Goal: Use online tool/utility: Utilize a website feature to perform a specific function

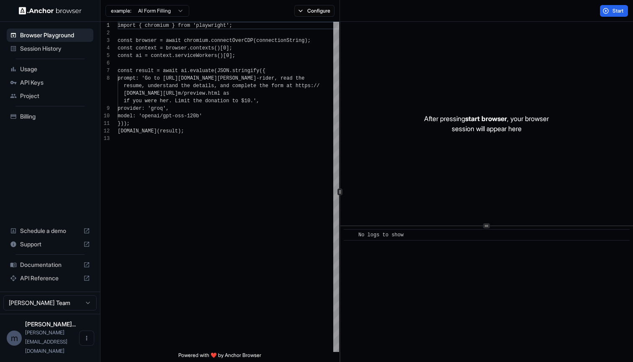
scroll to position [53, 0]
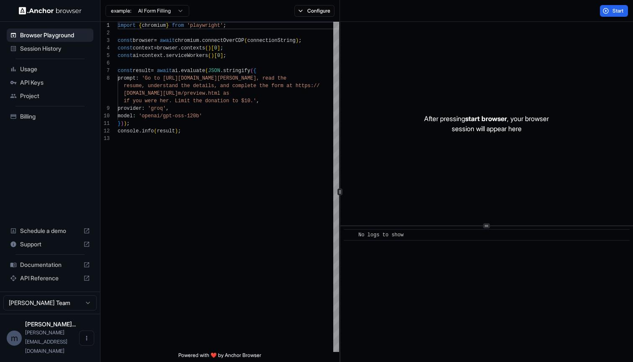
click at [46, 47] on span "Session History" at bounding box center [55, 48] width 70 height 8
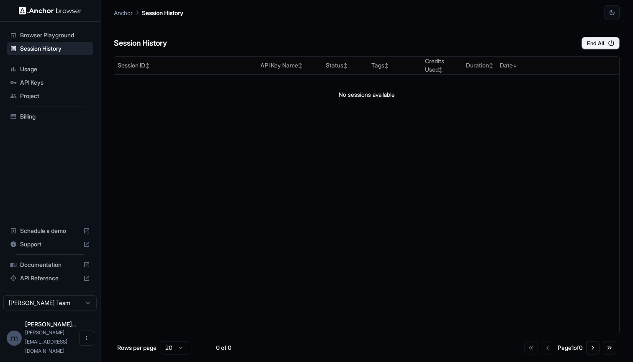
click at [46, 33] on span "Browser Playground" at bounding box center [55, 35] width 70 height 8
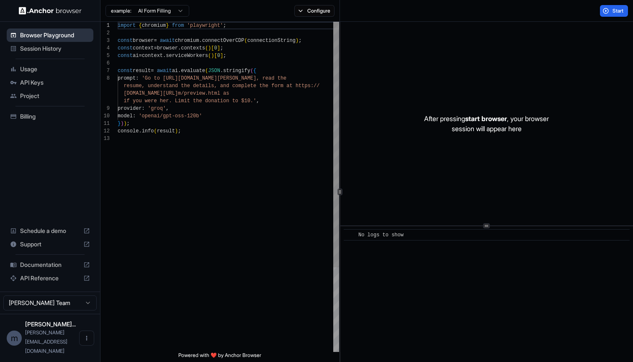
scroll to position [53, 0]
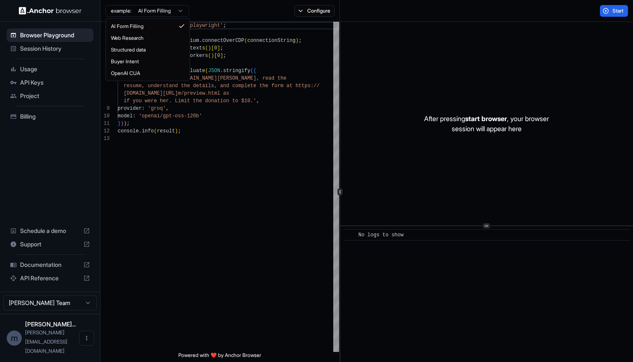
click at [182, 10] on html "Browser Playground Session History Usage API Keys Project Billing Schedule a de…" at bounding box center [316, 181] width 633 height 362
type textarea "**********"
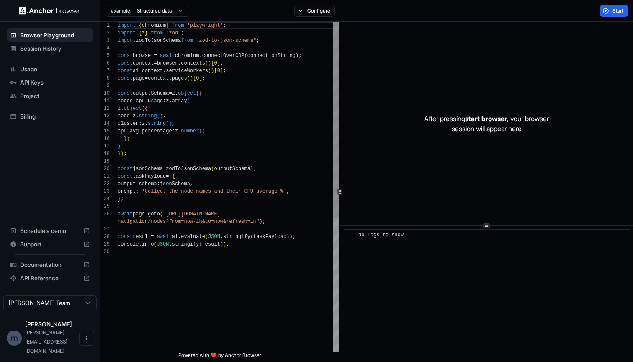
scroll to position [75, 0]
click at [178, 10] on html "Browser Playground Session History Usage API Keys Project Billing Schedule a de…" at bounding box center [316, 181] width 633 height 362
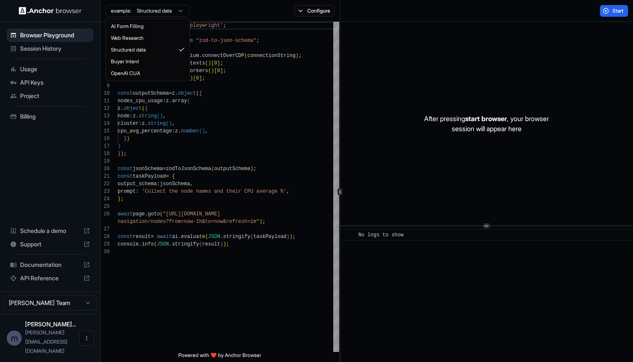
click at [254, 124] on html "Browser Playground Session History Usage API Keys Project Billing Schedule a de…" at bounding box center [316, 181] width 633 height 362
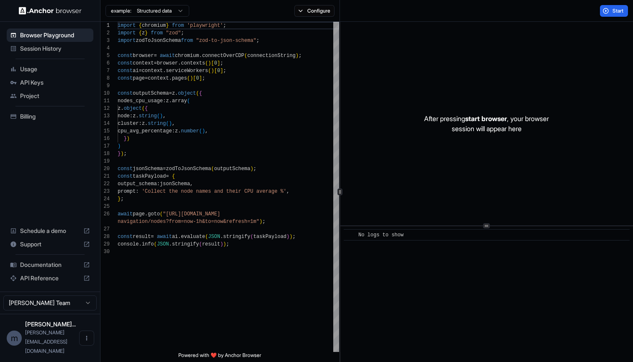
click at [33, 68] on span "Usage" at bounding box center [55, 69] width 70 height 8
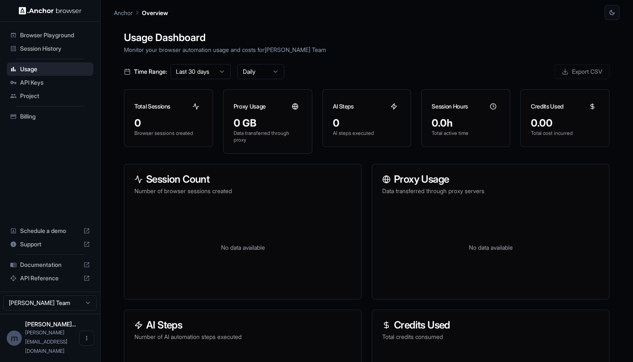
click at [40, 95] on span "Project" at bounding box center [55, 96] width 70 height 8
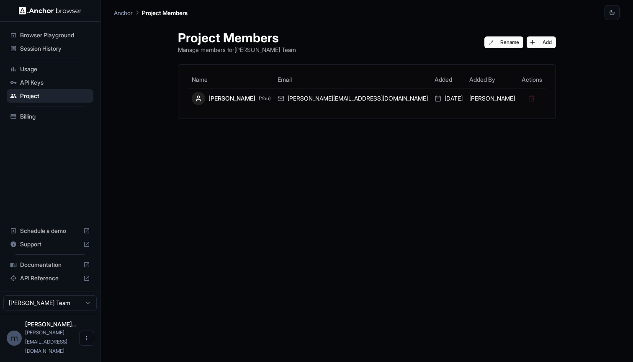
click at [33, 112] on span "Billing" at bounding box center [55, 116] width 70 height 8
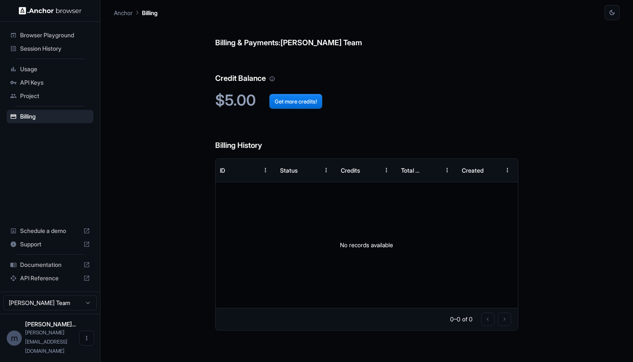
click at [46, 50] on span "Session History" at bounding box center [55, 48] width 70 height 8
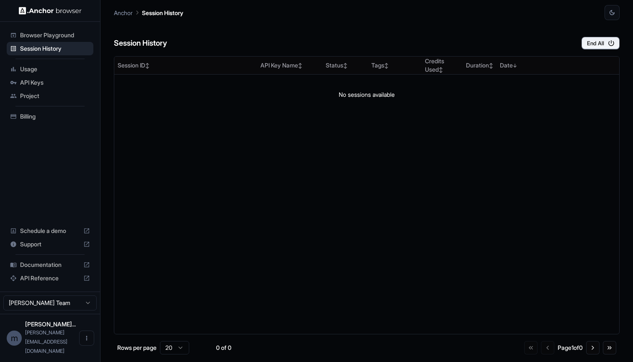
click at [55, 36] on span "Browser Playground" at bounding box center [55, 35] width 70 height 8
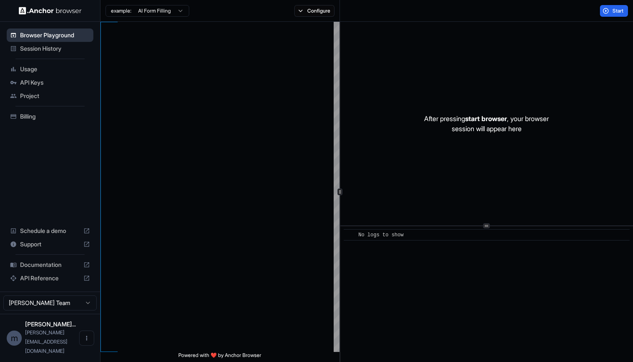
scroll to position [53, 0]
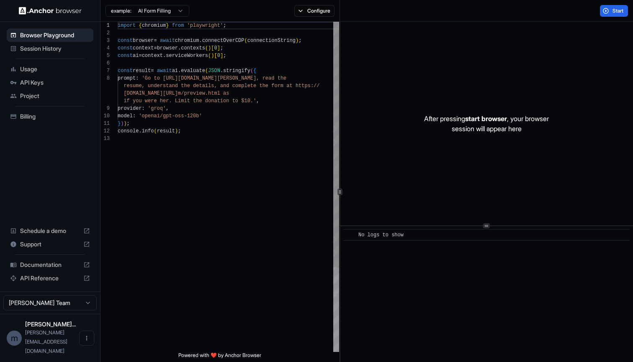
click at [213, 169] on div "import { chromium } from 'playwright' ; const browser = await chromium . connec…" at bounding box center [228, 243] width 221 height 443
click at [200, 77] on span "'Go to [URL][DOMAIN_NAME][PERSON_NAME], re" at bounding box center [205, 78] width 126 height 6
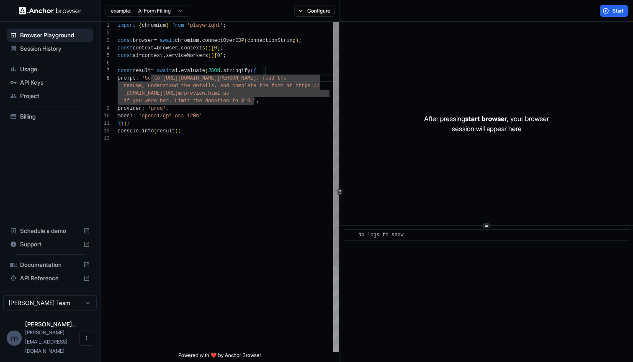
click at [167, 78] on span "'Go to [URL][DOMAIN_NAME][PERSON_NAME], re" at bounding box center [205, 78] width 126 height 6
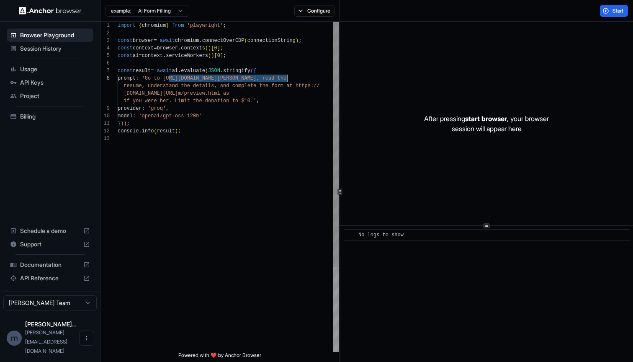
drag, startPoint x: 168, startPoint y: 78, endPoint x: 288, endPoint y: 77, distance: 119.7
click at [268, 77] on span "'Go to [URL][DOMAIN_NAME][PERSON_NAME], re" at bounding box center [205, 78] width 126 height 6
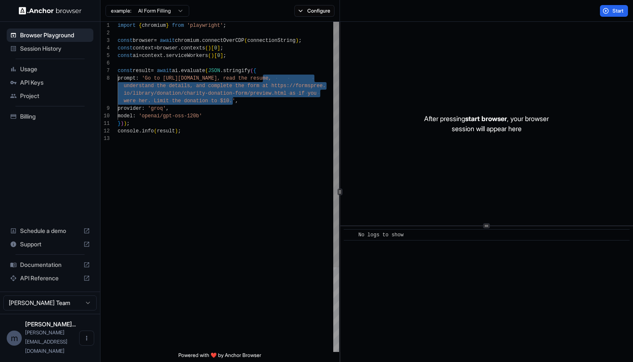
drag, startPoint x: 264, startPoint y: 78, endPoint x: 231, endPoint y: 101, distance: 39.7
click at [231, 101] on div "import { chromium } from 'playwright' ; const browser = await chromium . connec…" at bounding box center [228, 243] width 221 height 443
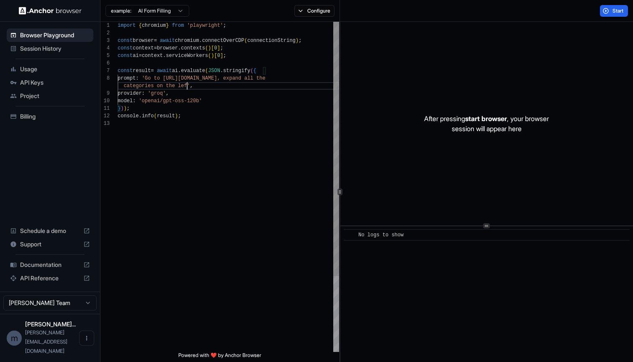
scroll to position [60, 0]
click at [174, 87] on span "categories on the left'" at bounding box center [157, 86] width 69 height 6
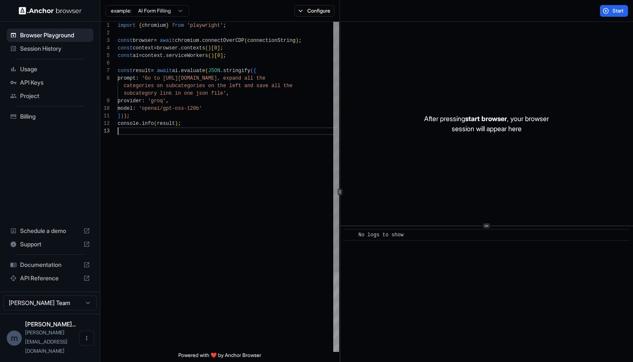
click at [229, 128] on div at bounding box center [228, 131] width 221 height 8
click at [622, 5] on button "Start" at bounding box center [614, 11] width 28 height 12
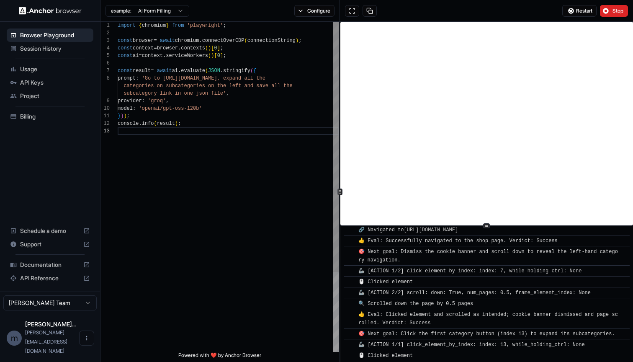
scroll to position [111, 0]
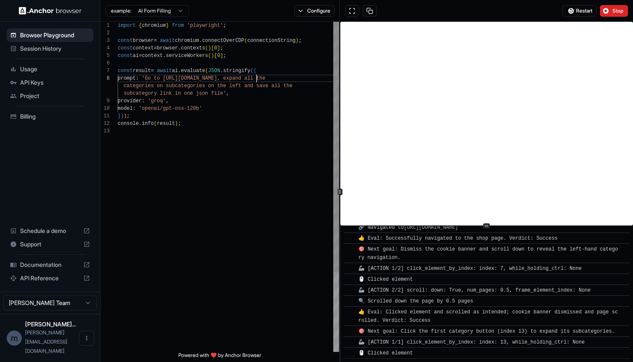
click at [257, 77] on span "'Go to https://www.coop.se/handla/$0, expand all t" at bounding box center [201, 78] width 118 height 6
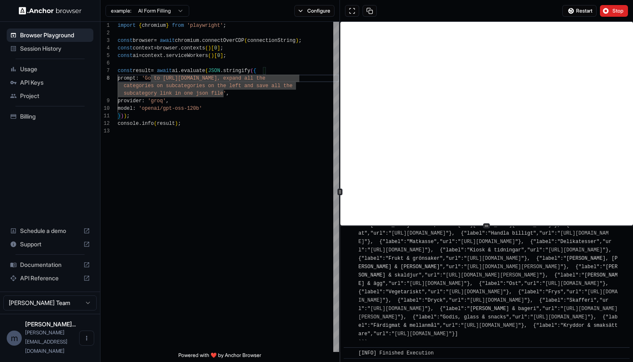
scroll to position [3075, 0]
click at [546, 334] on div "[INFO] Here is the complete list of subcategory links from the left navigation …" at bounding box center [489, 258] width 262 height 176
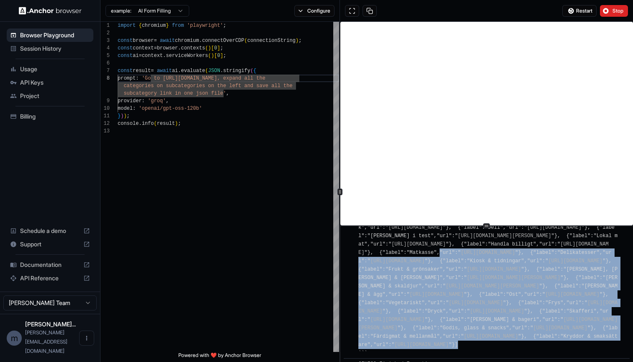
scroll to position [2978, 0]
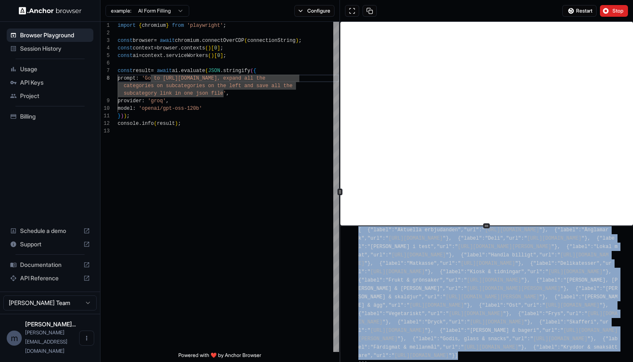
drag, startPoint x: 545, startPoint y: 332, endPoint x: 360, endPoint y: 264, distance: 197.1
click at [360, 264] on div "[INFO] Here is the complete list of subcategory links from the left navigation …" at bounding box center [489, 280] width 262 height 176
copy span "``json [ {"label":"Aktuella erbjudanden","url":" https://www.coop.se/handla/akt…"
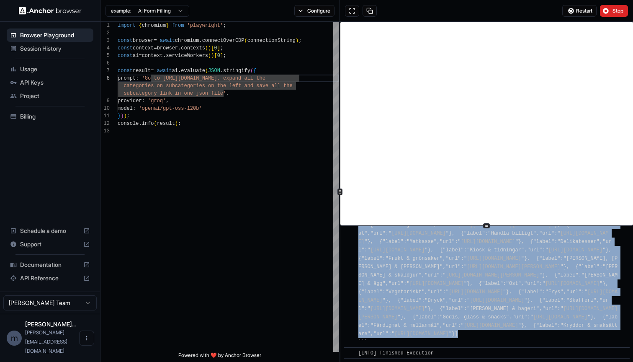
scroll to position [3075, 0]
click at [546, 298] on span "[INFO] Here is the complete list of subcategory links from the left navigation …" at bounding box center [487, 258] width 259 height 173
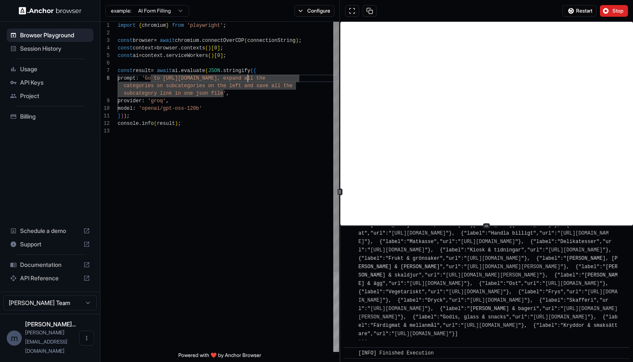
scroll to position [15, 0]
click at [243, 116] on div "} ) ) ;" at bounding box center [228, 116] width 221 height 8
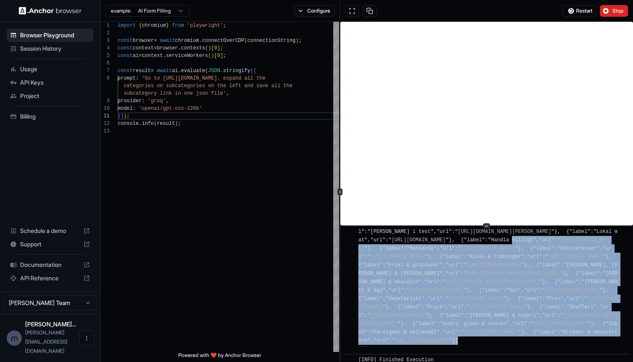
scroll to position [2966, 0]
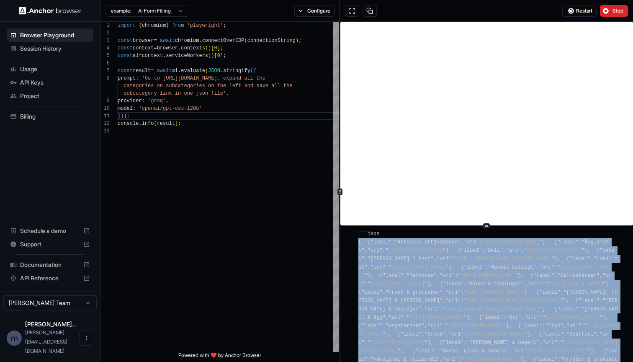
drag, startPoint x: 542, startPoint y: 332, endPoint x: 359, endPoint y: 285, distance: 188.4
click at [359, 285] on div "[INFO] Here is the complete list of subcategory links from the left navigation …" at bounding box center [489, 292] width 262 height 176
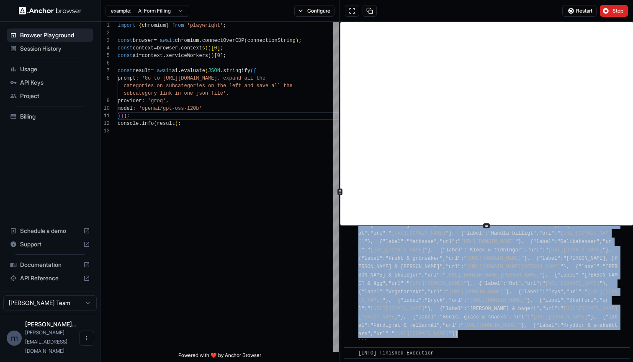
copy span "[ {"label":"Aktuella erbjudanden","url":" https://www.coop.se/handla/aktuella-e…"
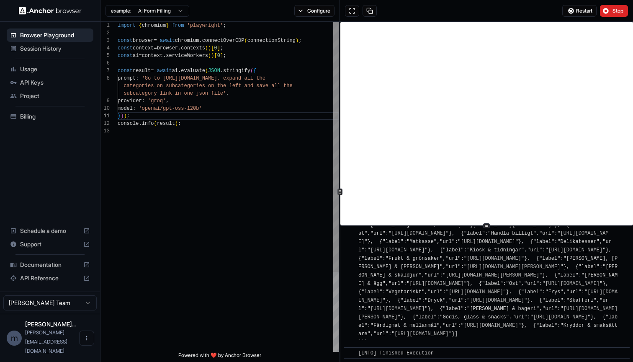
click at [216, 86] on span "categories on subcategories on the left and save a" at bounding box center [198, 86] width 151 height 6
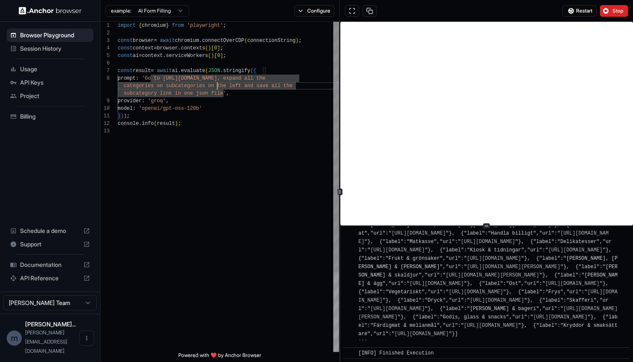
scroll to position [53, 0]
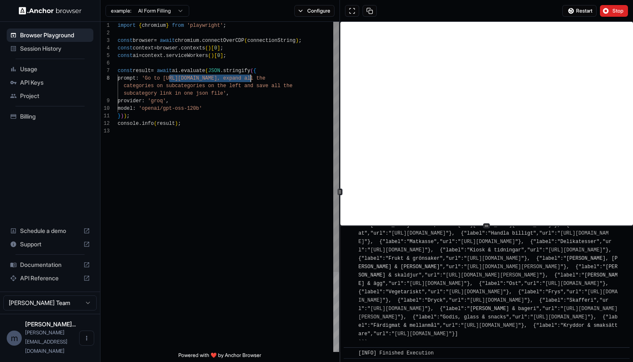
drag, startPoint x: 168, startPoint y: 79, endPoint x: 249, endPoint y: 77, distance: 81.2
click at [249, 77] on span "'Go to https://www.coop.se/handla, expand all the" at bounding box center [203, 78] width 123 height 6
click at [264, 100] on div "provider : 'groq' ," at bounding box center [228, 101] width 221 height 8
drag, startPoint x: 123, startPoint y: 86, endPoint x: 135, endPoint y: 86, distance: 11.3
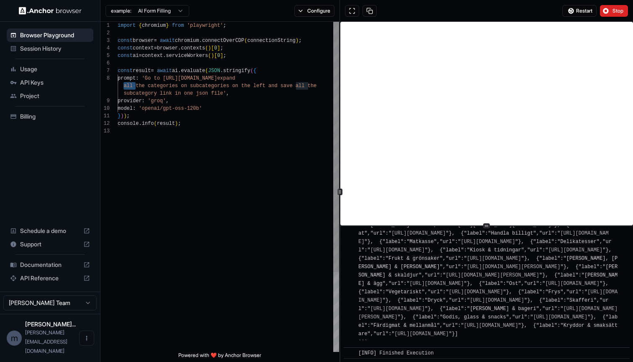
click at [135, 86] on span "all the categories on subcategories on the left an" at bounding box center [198, 86] width 151 height 6
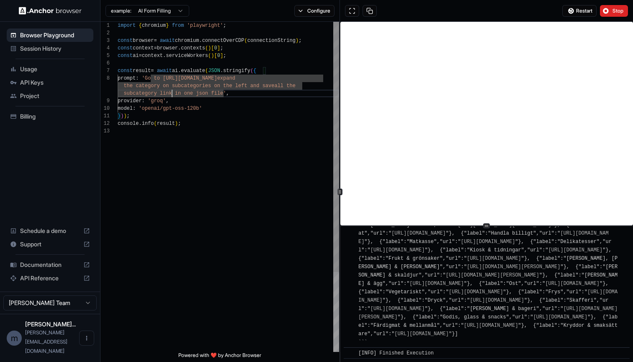
scroll to position [68, 0]
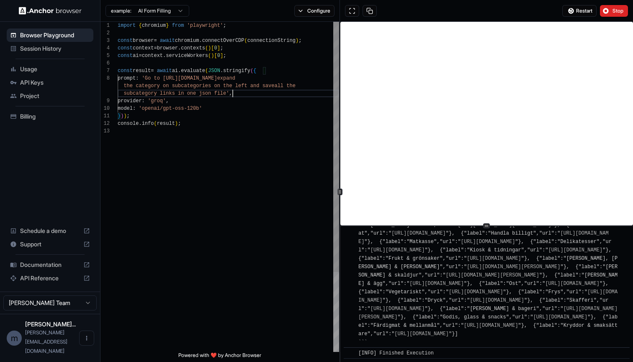
click at [254, 97] on div "subcategory links in one json file' ," at bounding box center [228, 94] width 221 height 8
click at [615, 9] on span "Stop" at bounding box center [618, 11] width 12 height 7
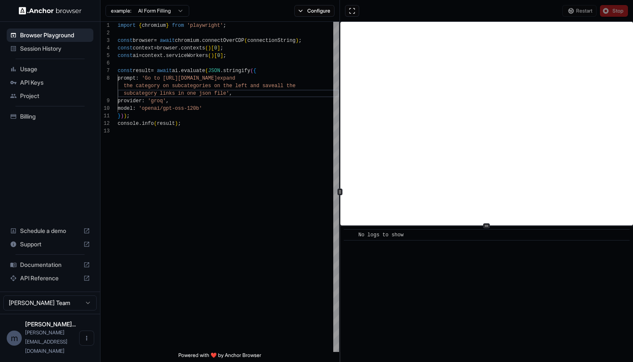
scroll to position [0, 0]
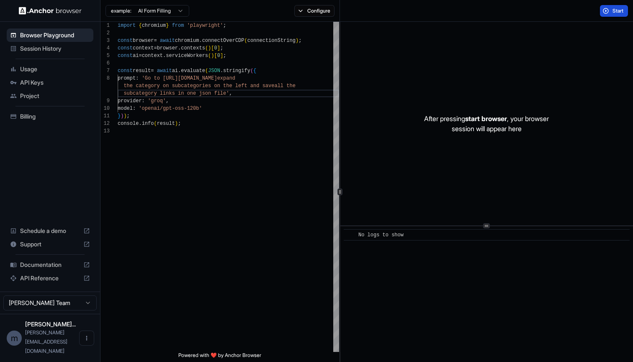
click at [618, 10] on span "Start" at bounding box center [618, 11] width 12 height 7
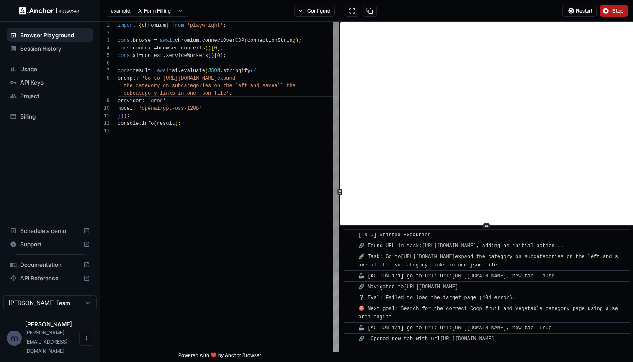
scroll to position [53, 0]
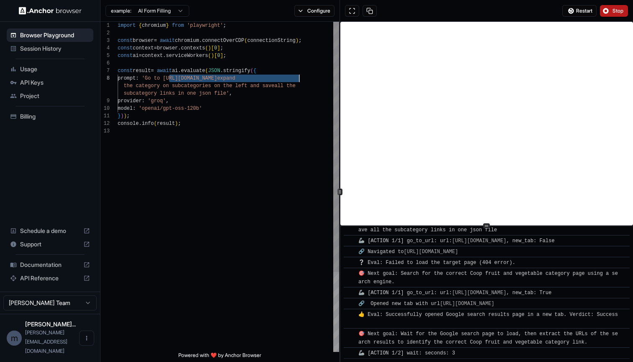
drag, startPoint x: 169, startPoint y: 78, endPoint x: 298, endPoint y: 77, distance: 128.9
click at [217, 77] on span "'Go to https://www.coop.se/handla/frukt-gronsaker/" at bounding box center [179, 78] width 75 height 6
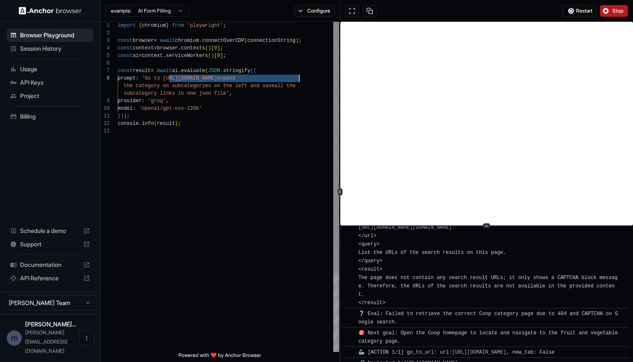
scroll to position [506, 0]
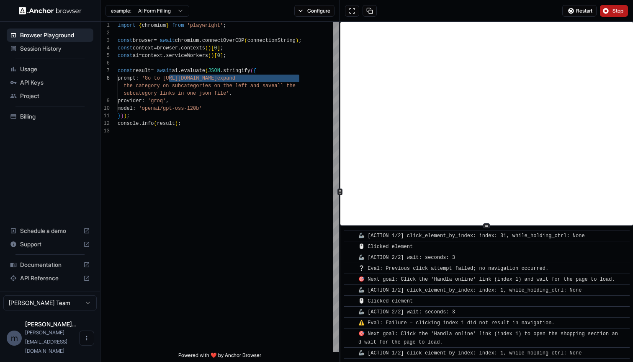
click at [623, 11] on span "Stop" at bounding box center [618, 11] width 12 height 7
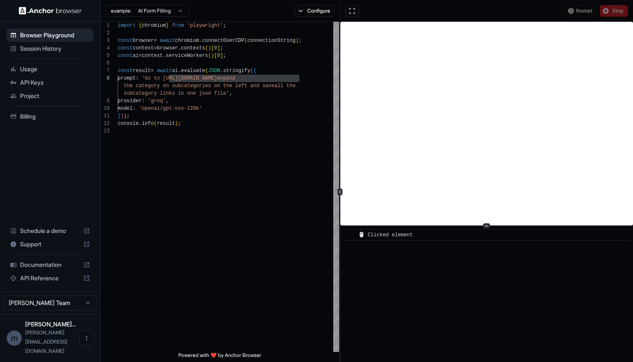
scroll to position [0, 0]
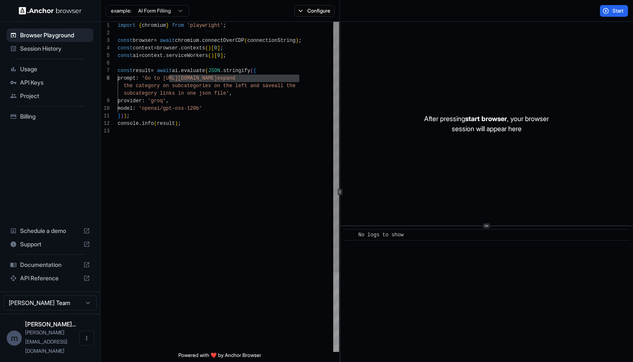
click at [217, 78] on span "'Go to https://www.coop.se/handla/frukt-gronsaker/" at bounding box center [179, 78] width 75 height 6
click at [217, 77] on span "'Go to https://www.coop.se/handla/frukt-gronsaker/" at bounding box center [179, 78] width 75 height 6
click at [622, 8] on span "Start" at bounding box center [618, 11] width 12 height 7
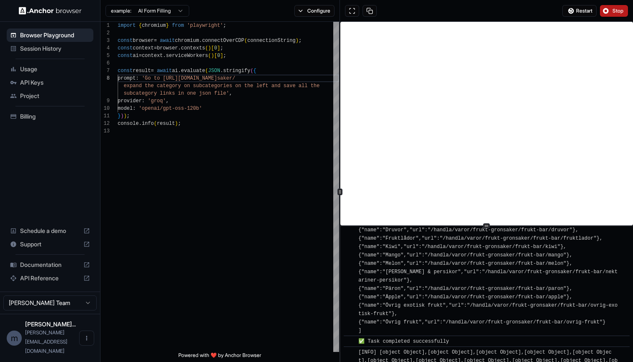
scroll to position [675, 0]
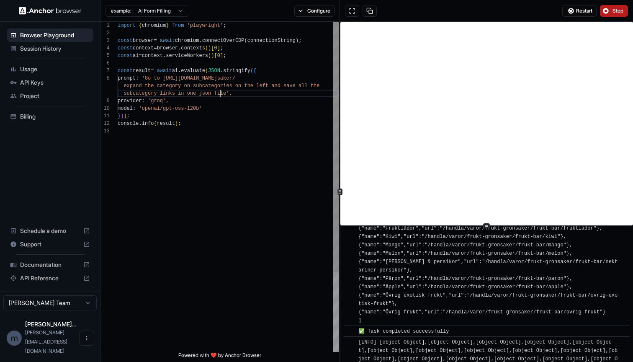
click at [221, 93] on span "subcategory links in one json file'" at bounding box center [175, 93] width 105 height 6
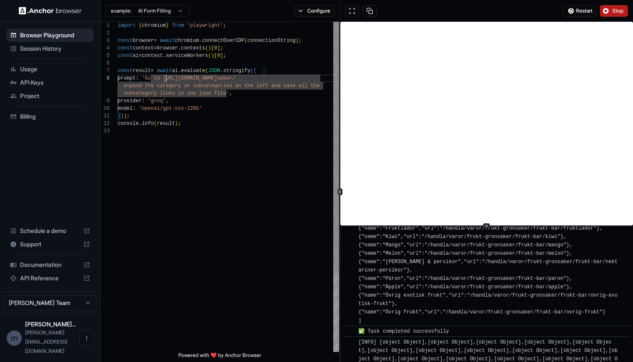
scroll to position [53, 0]
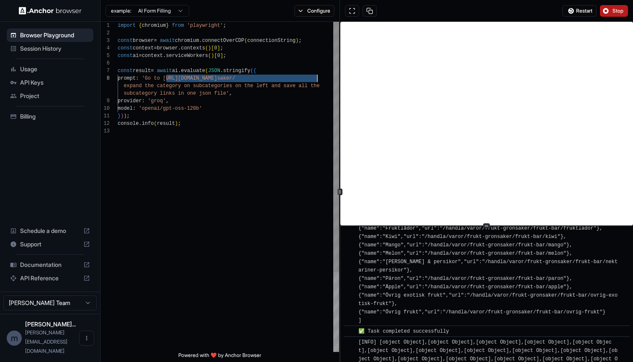
drag, startPoint x: 167, startPoint y: 78, endPoint x: 316, endPoint y: 80, distance: 148.6
click at [235, 80] on span "prompt : 'Go to https://www.coop.se/handla/varor/frukt-gron saker/" at bounding box center [177, 78] width 118 height 8
click at [246, 78] on span "'Go tohttps://www.coop.se/handla/mejeri-agg expand" at bounding box center [201, 78] width 118 height 6
click at [163, 87] on span "the category on subcategories on the left and save" at bounding box center [198, 86] width 151 height 6
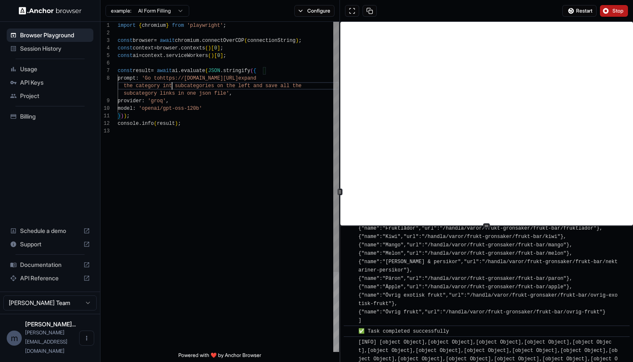
scroll to position [60, 0]
click at [274, 86] on span "the category into subcategories on the left and sa" at bounding box center [198, 86] width 151 height 6
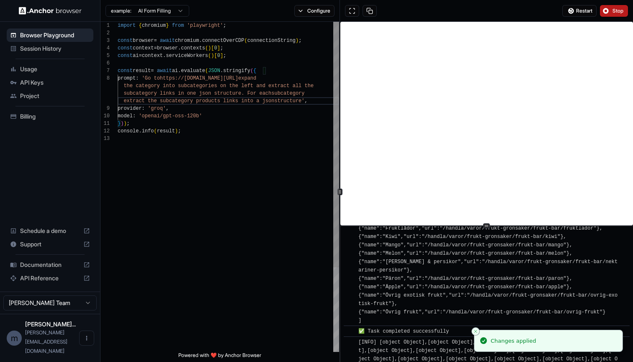
click at [287, 92] on span "subcategory" at bounding box center [287, 93] width 33 height 6
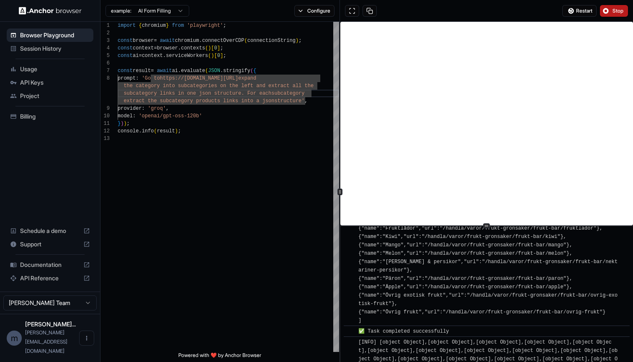
click at [611, 10] on button "Stop" at bounding box center [614, 11] width 28 height 12
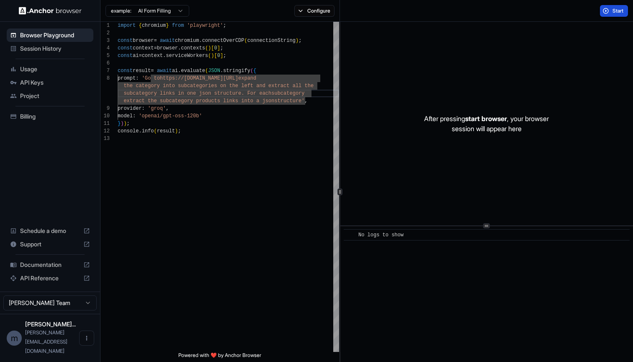
click at [616, 10] on span "Start" at bounding box center [618, 11] width 12 height 7
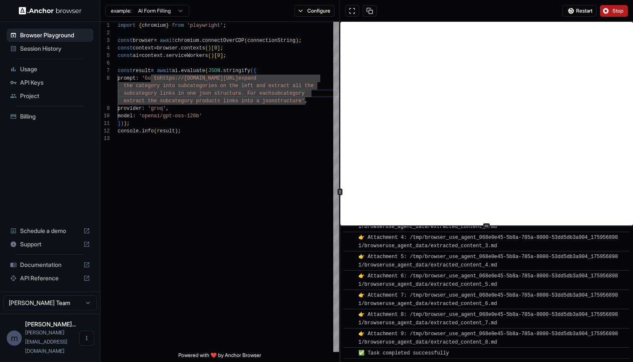
click at [506, 295] on span "👉 Attachment 7: /tmp/browser_use_agent_068e0e45-5b8a-785a-8000-53dd5db3a904_175…" at bounding box center [487, 299] width 259 height 14
click at [487, 341] on span "👉 Attachment 9: /tmp/browser_use_agent_068e0e45-5b8a-785a-8000-53dd5db3a904_175…" at bounding box center [487, 338] width 259 height 14
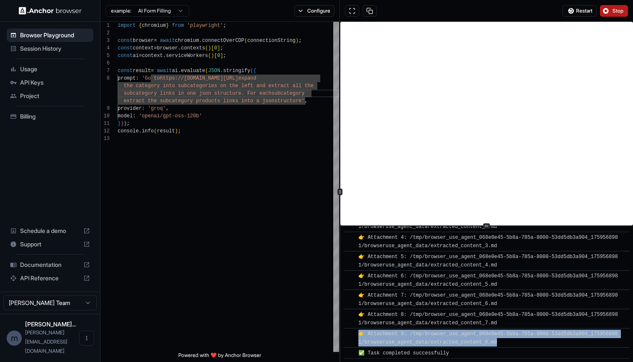
click at [487, 341] on span "👉 Attachment 9: /tmp/browser_use_agent_068e0e45-5b8a-785a-8000-53dd5db3a904_175…" at bounding box center [487, 338] width 259 height 14
drag, startPoint x: 499, startPoint y: 321, endPoint x: 429, endPoint y: 307, distance: 71.3
click at [427, 310] on div "👉 Attachment 8: /tmp/browser_use_agent_068e0e45-5b8a-785a-8000-53dd5db3a904_175…" at bounding box center [489, 318] width 262 height 17
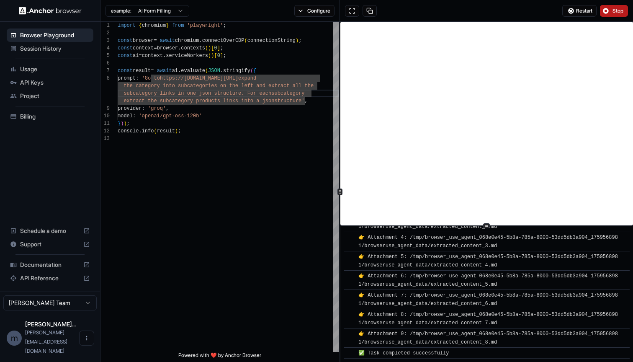
click at [443, 300] on span "👉 Attachment 7: /tmp/browser_use_agent_068e0e45-5b8a-785a-8000-53dd5db3a904_175…" at bounding box center [487, 299] width 259 height 14
click at [521, 191] on span "👉 Attachment 1: /tmp/browser_use_agent_068e0e45-5b8a-785a-8000-53dd5db3a904_175…" at bounding box center [487, 184] width 259 height 14
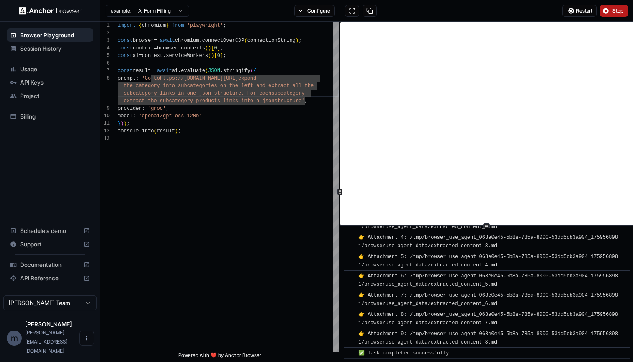
click at [507, 192] on div "👉 Attachment 1: /tmp/browser_use_agent_068e0e45-5b8a-785a-8000-53dd5db3a904_175…" at bounding box center [489, 183] width 262 height 17
click at [487, 191] on span "👉 Attachment 1: /tmp/browser_use_agent_068e0e45-5b8a-785a-8000-53dd5db3a904_175…" at bounding box center [487, 184] width 259 height 14
click at [37, 67] on span "Usage" at bounding box center [55, 69] width 70 height 8
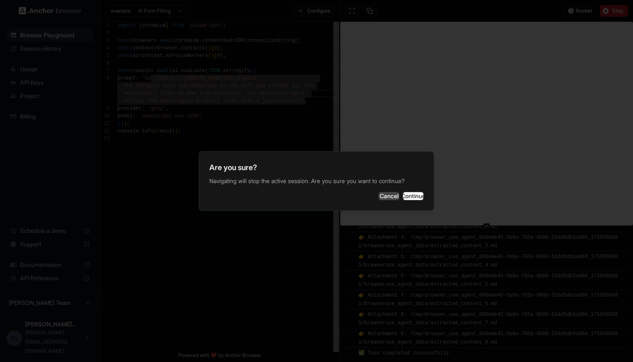
click at [378, 192] on button "Cancel" at bounding box center [388, 196] width 21 height 8
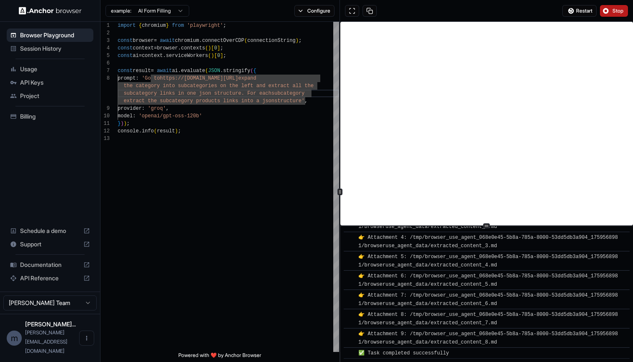
scroll to position [0, 0]
click at [484, 352] on div "✅ Task completed successfully" at bounding box center [489, 353] width 262 height 8
click at [408, 349] on div "✅ Task completed successfully" at bounding box center [405, 353] width 94 height 8
click at [619, 10] on span "Stop" at bounding box center [618, 11] width 12 height 7
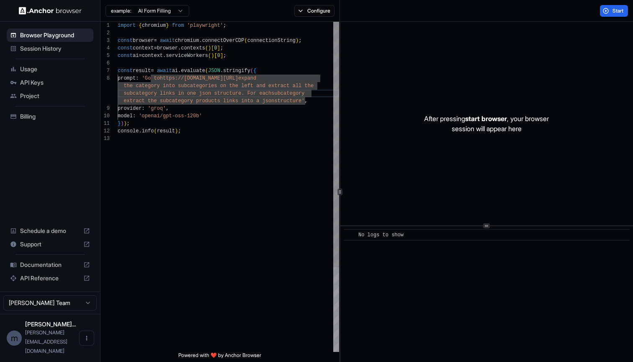
type textarea "**********"
click at [245, 132] on div "console . info ( result ) ;" at bounding box center [228, 131] width 221 height 8
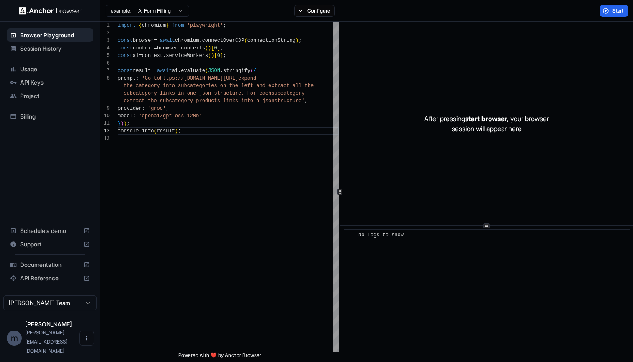
click at [35, 69] on span "Usage" at bounding box center [55, 69] width 70 height 8
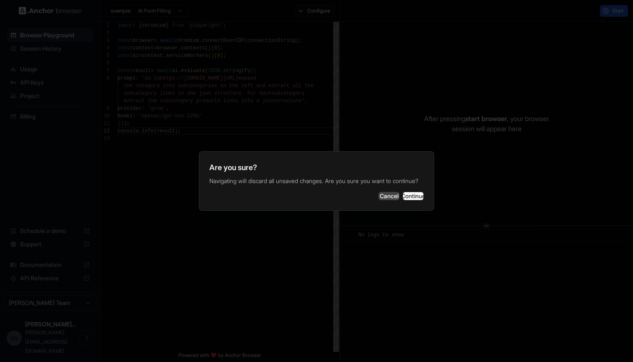
click at [378, 198] on button "Cancel" at bounding box center [388, 196] width 21 height 8
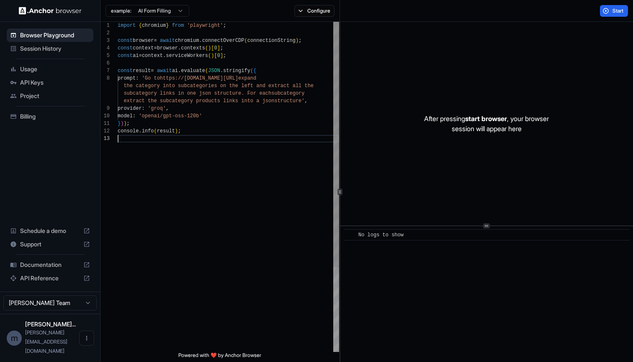
click at [258, 182] on div "import { chromium } from 'playwright' ; const browser = await chromium . connec…" at bounding box center [228, 243] width 221 height 443
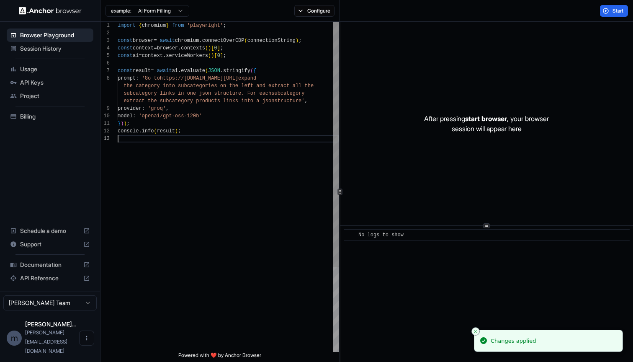
click at [258, 182] on div "import { chromium } from 'playwright' ; const browser = await chromium . connec…" at bounding box center [228, 243] width 221 height 443
click at [39, 68] on span "Usage" at bounding box center [55, 69] width 70 height 8
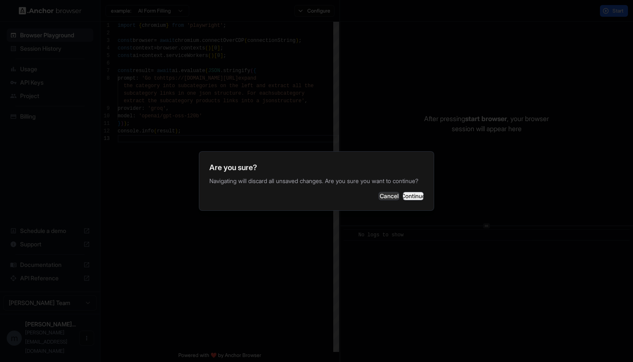
click at [407, 200] on button "Continue" at bounding box center [413, 196] width 21 height 8
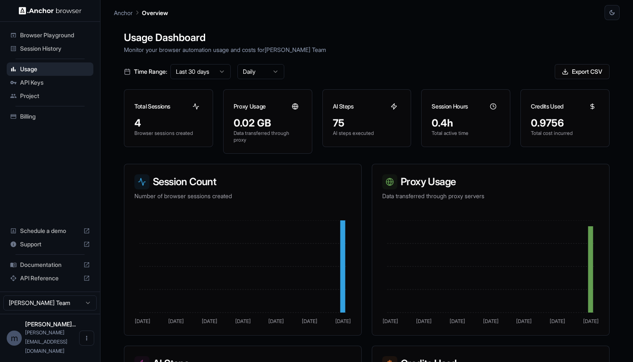
click at [50, 48] on span "Session History" at bounding box center [55, 48] width 70 height 8
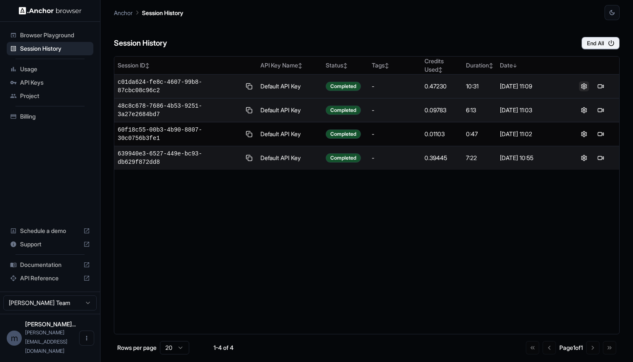
click at [585, 86] on button at bounding box center [584, 86] width 10 height 10
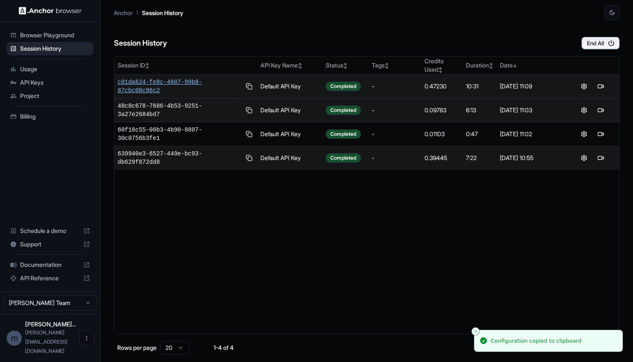
click at [185, 82] on span "c01da624-fe8c-4607-99b8-87cbc08c96c2" at bounding box center [179, 86] width 123 height 17
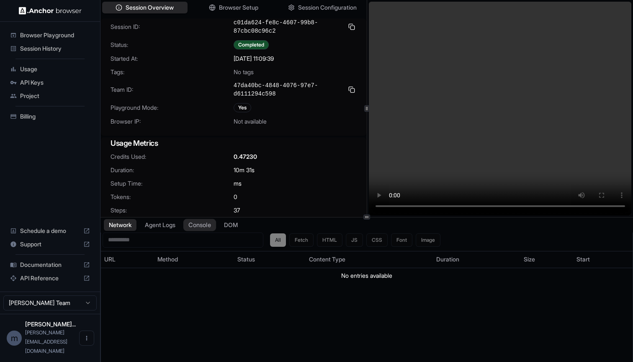
click at [201, 227] on button "Console" at bounding box center [199, 224] width 33 height 12
click at [128, 224] on button "Network" at bounding box center [119, 224] width 33 height 12
click at [466, 207] on video at bounding box center [500, 108] width 263 height 213
click at [515, 206] on video at bounding box center [500, 108] width 263 height 213
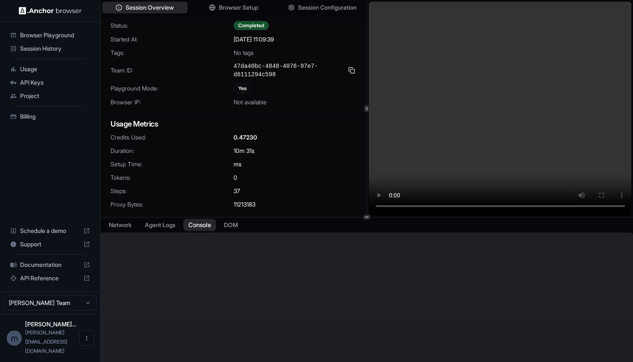
click at [210, 226] on button "Console" at bounding box center [199, 224] width 33 height 12
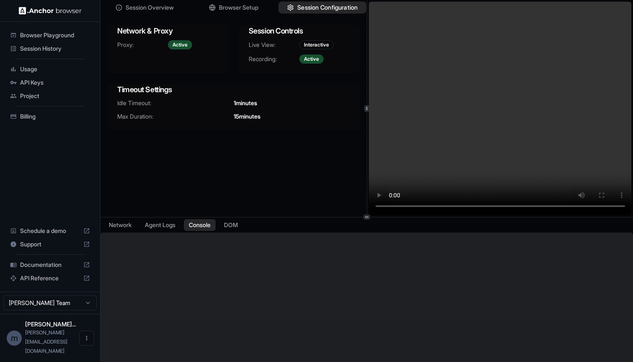
click at [335, 10] on span "Session Configuration" at bounding box center [327, 7] width 60 height 9
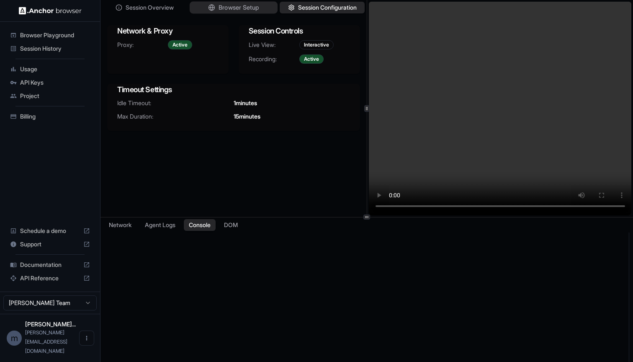
click at [244, 10] on span "Browser Setup" at bounding box center [238, 7] width 41 height 9
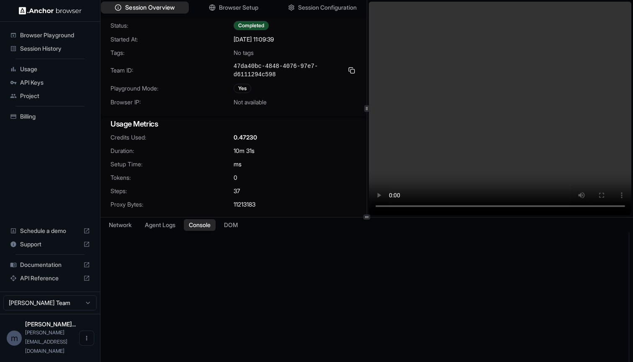
click at [162, 10] on span "Session Overview" at bounding box center [149, 7] width 49 height 9
click at [549, 205] on video at bounding box center [500, 108] width 263 height 213
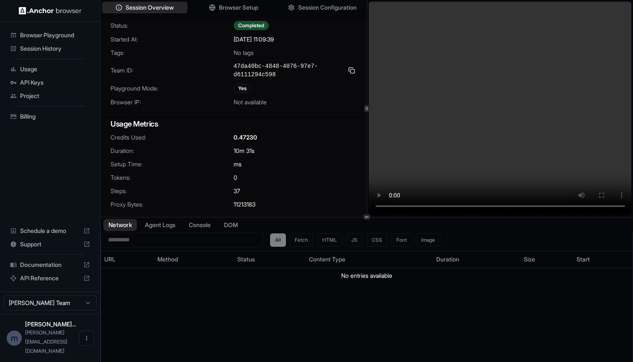
click at [118, 223] on button "Network" at bounding box center [119, 224] width 33 height 12
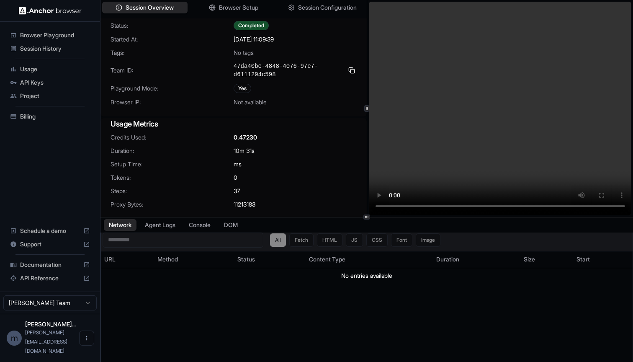
click at [330, 245] on div "All Fetch HTML JS CSS Font Image" at bounding box center [355, 239] width 170 height 13
click at [330, 242] on div "All Fetch HTML JS CSS Font Image" at bounding box center [355, 239] width 170 height 13
click at [329, 241] on div "All Fetch HTML JS CSS Font Image" at bounding box center [355, 239] width 170 height 13
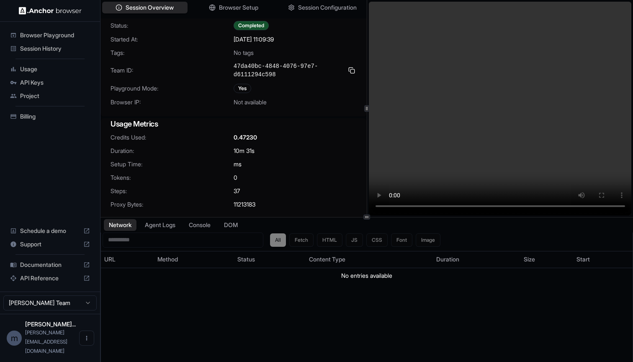
click at [48, 47] on span "Session History" at bounding box center [55, 48] width 70 height 8
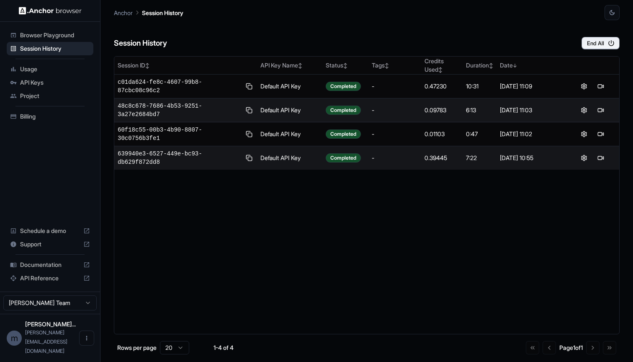
click at [35, 67] on span "Usage" at bounding box center [55, 69] width 70 height 8
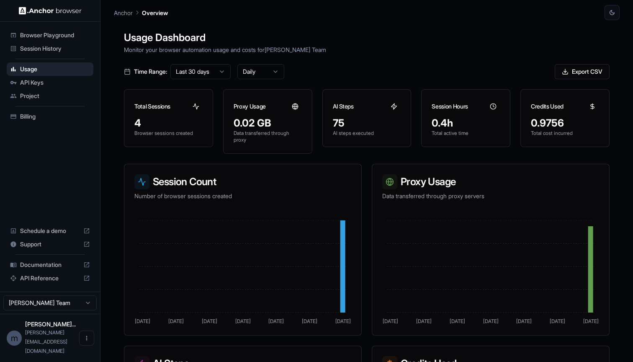
click at [35, 82] on span "API Keys" at bounding box center [55, 82] width 70 height 8
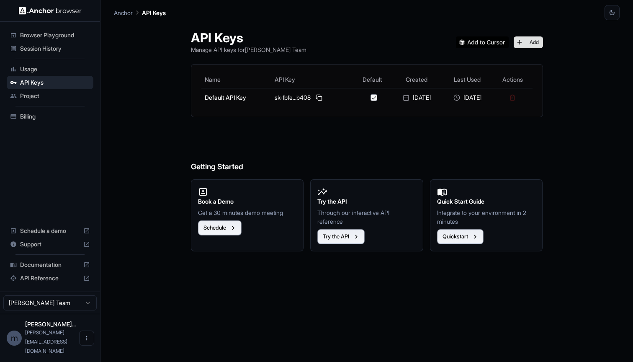
click at [533, 43] on button "Add" at bounding box center [527, 42] width 29 height 12
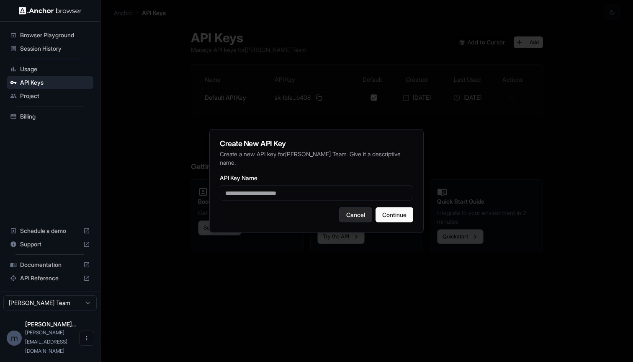
click at [352, 216] on button "Cancel" at bounding box center [355, 214] width 33 height 15
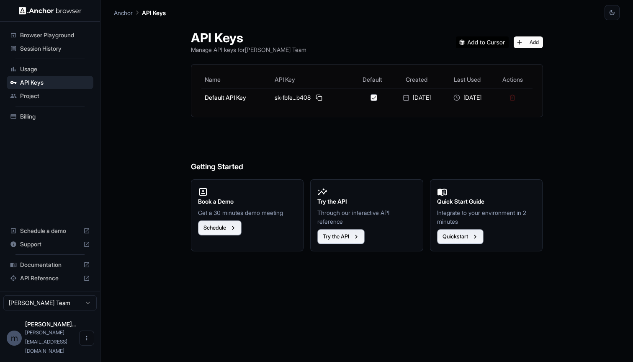
click at [33, 94] on span "Project" at bounding box center [55, 96] width 70 height 8
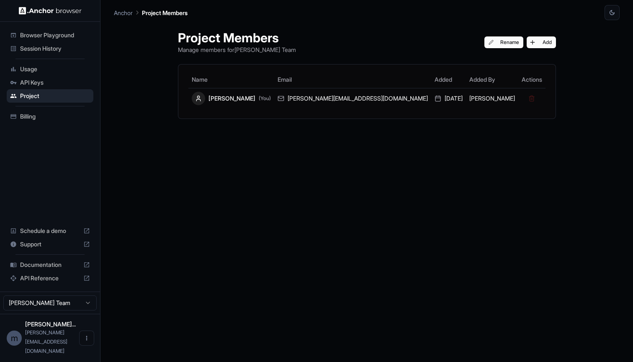
click at [34, 117] on span "Billing" at bounding box center [55, 116] width 70 height 8
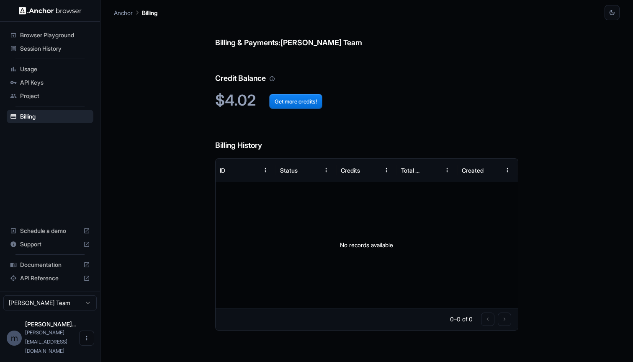
click at [54, 33] on span "Browser Playground" at bounding box center [55, 35] width 70 height 8
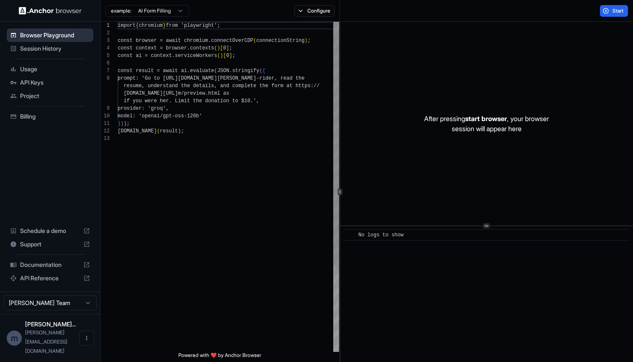
scroll to position [53, 0]
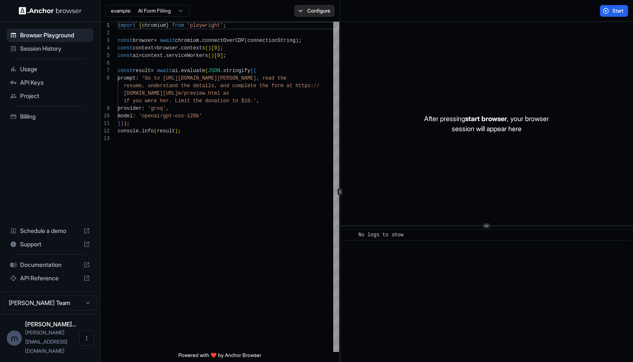
click at [298, 10] on button "Configure" at bounding box center [314, 11] width 41 height 12
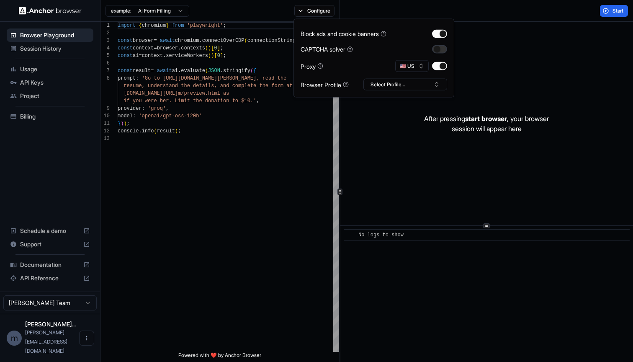
click at [441, 49] on button "button" at bounding box center [439, 49] width 15 height 8
click at [411, 68] on button "🇺🇸 US" at bounding box center [411, 66] width 33 height 12
type input "**"
click at [416, 92] on span "SE" at bounding box center [414, 95] width 6 height 7
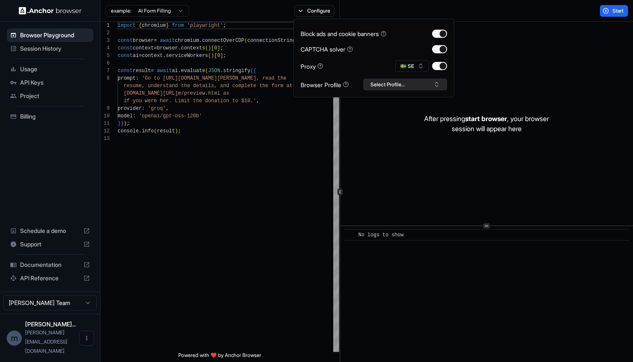
click at [408, 84] on button "Select Profile..." at bounding box center [405, 85] width 84 height 12
click at [396, 103] on input "text" at bounding box center [410, 99] width 63 height 15
click at [359, 70] on div "Proxy 🇸🇪 SE" at bounding box center [373, 66] width 146 height 12
click at [388, 128] on div "After pressing start browser , your browser session will appear here" at bounding box center [486, 123] width 293 height 203
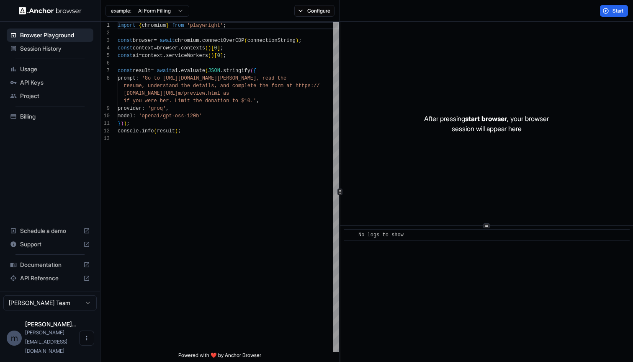
click at [167, 11] on html "Browser Playground Session History Usage API Keys Project Billing Schedule a de…" at bounding box center [316, 181] width 633 height 362
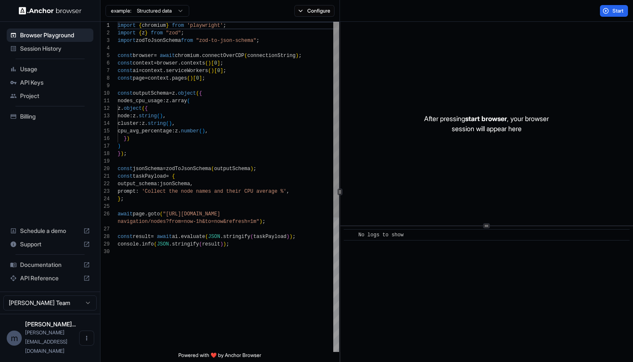
scroll to position [75, 0]
click at [158, 7] on html "Browser Playground Session History Usage API Keys Project Billing Schedule a de…" at bounding box center [316, 181] width 633 height 362
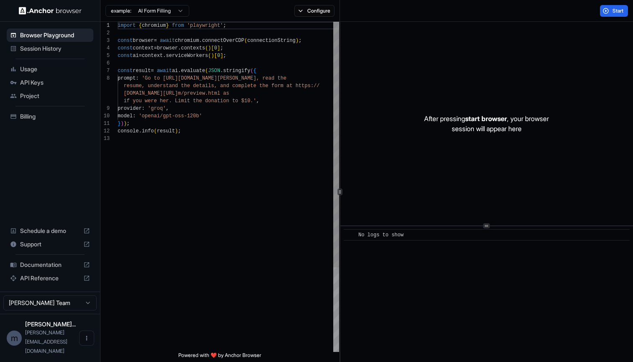
scroll to position [53, 0]
click at [163, 9] on html "Browser Playground Session History Usage API Keys Project Billing Schedule a de…" at bounding box center [316, 181] width 633 height 362
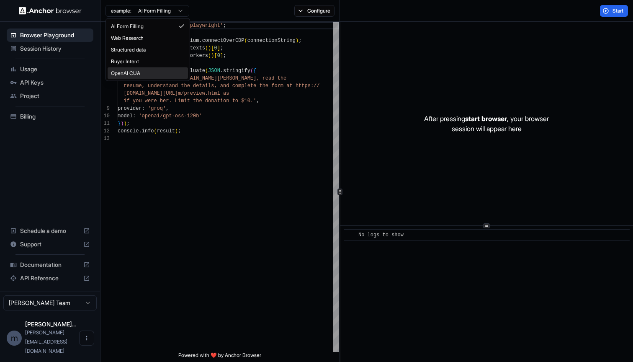
type textarea "**********"
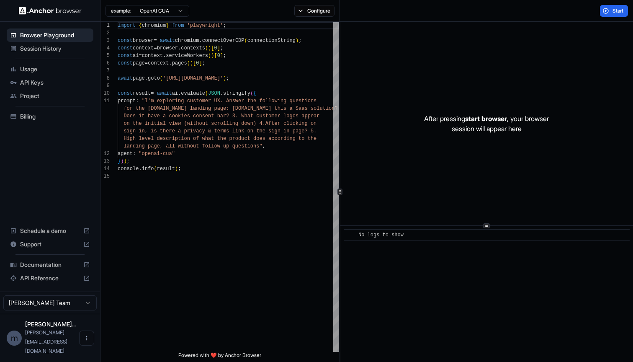
click at [62, 10] on img at bounding box center [50, 11] width 63 height 8
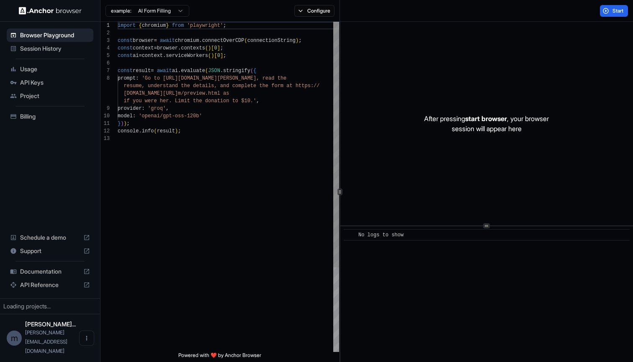
scroll to position [53, 0]
